Goal: Browse casually

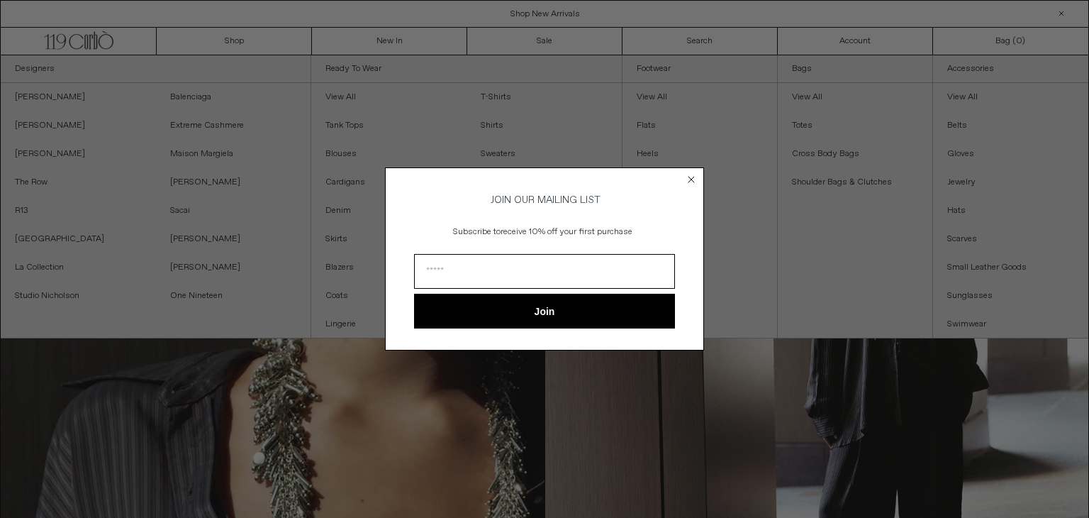
click at [692, 177] on icon "Close dialog" at bounding box center [691, 180] width 6 height 6
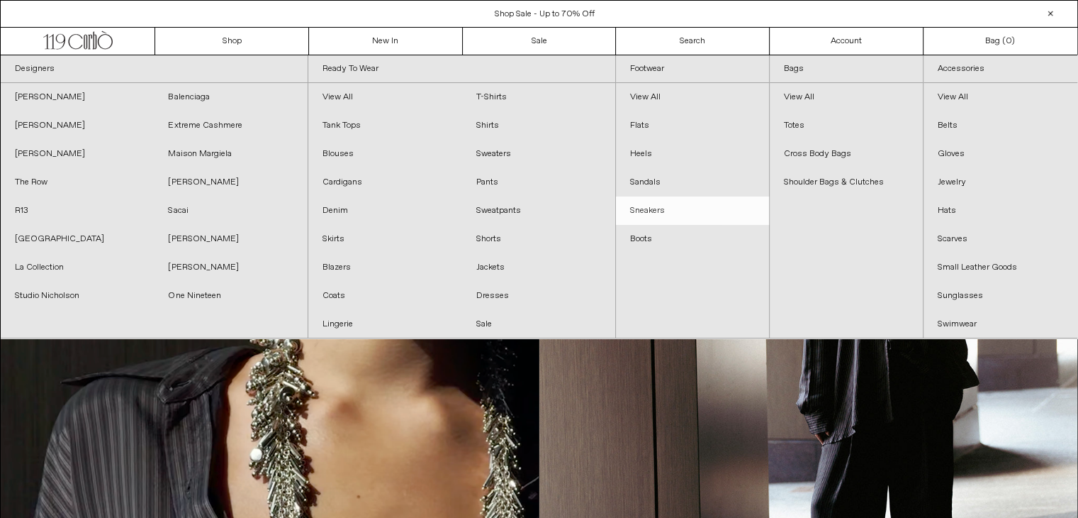
click at [666, 210] on link "Sneakers" at bounding box center [692, 210] width 153 height 28
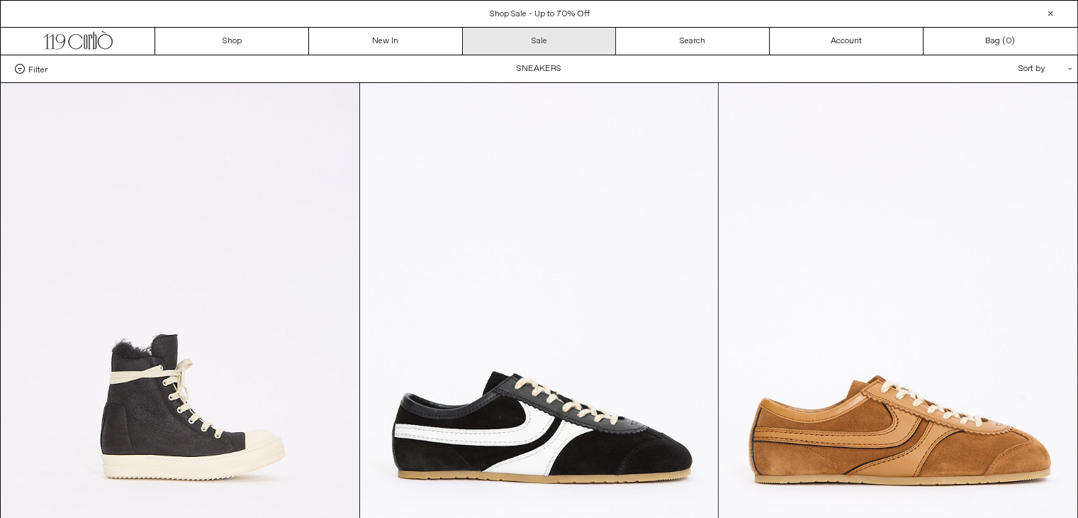
click at [576, 40] on link "Sale" at bounding box center [540, 41] width 154 height 27
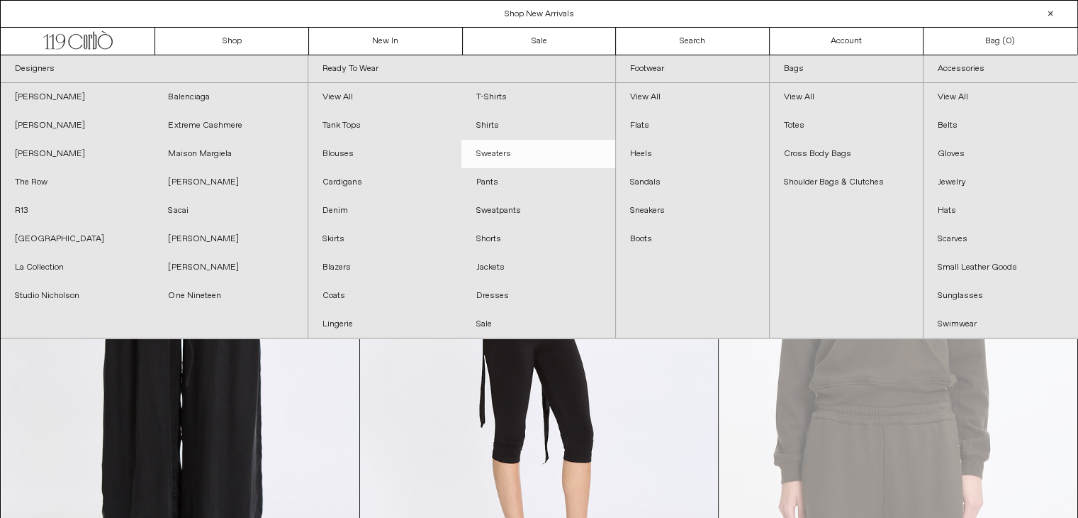
click at [495, 152] on link "Sweaters" at bounding box center [538, 154] width 153 height 28
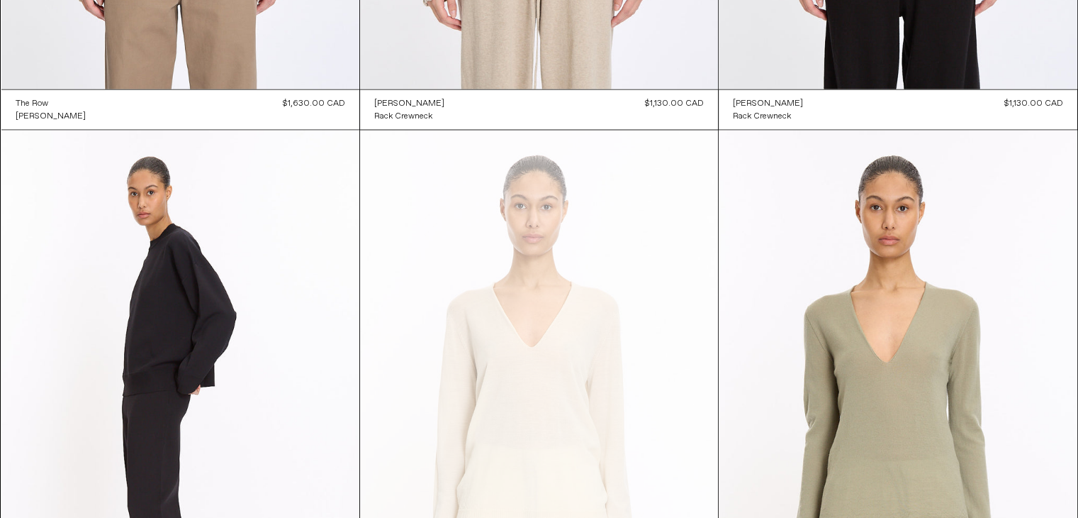
scroll to position [2873, 0]
